Goal: Task Accomplishment & Management: Manage account settings

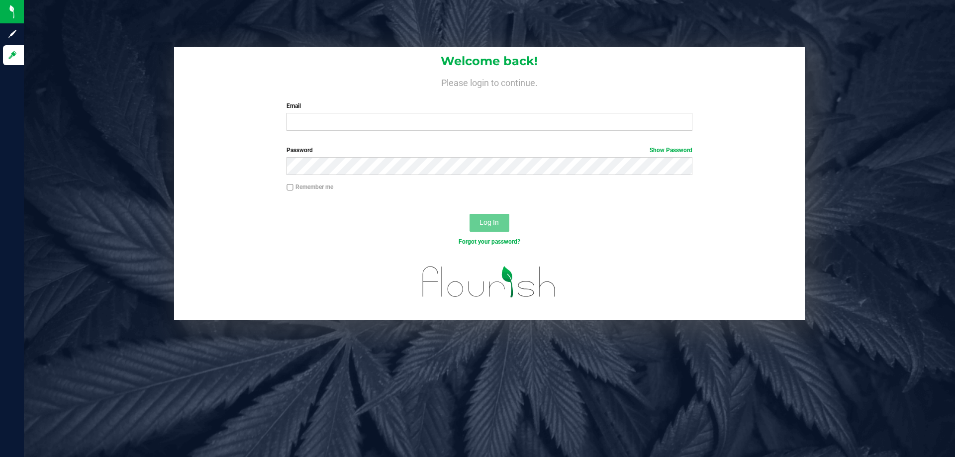
click at [567, 114] on input "Email" at bounding box center [488, 122] width 405 height 18
type input "[EMAIL_ADDRESS][DOMAIN_NAME]"
click at [469, 214] on button "Log In" at bounding box center [489, 223] width 40 height 18
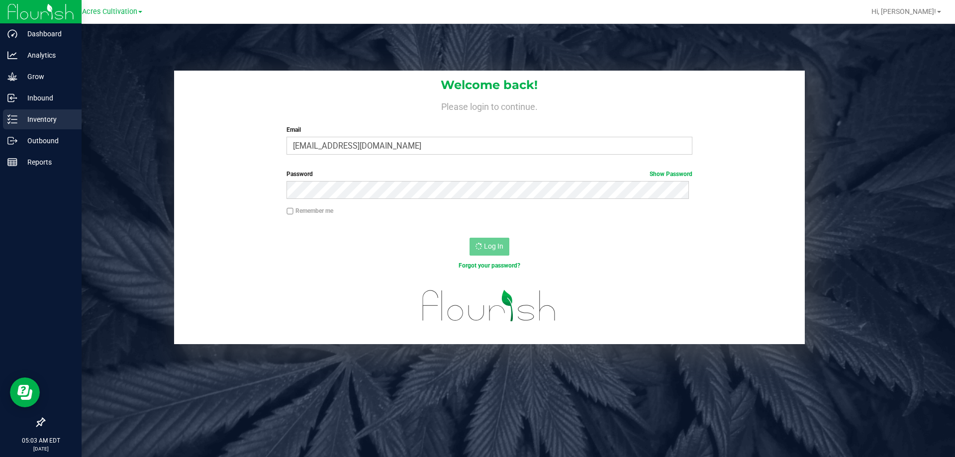
click at [28, 118] on p "Inventory" at bounding box center [47, 119] width 60 height 12
